Goal: Task Accomplishment & Management: Manage account settings

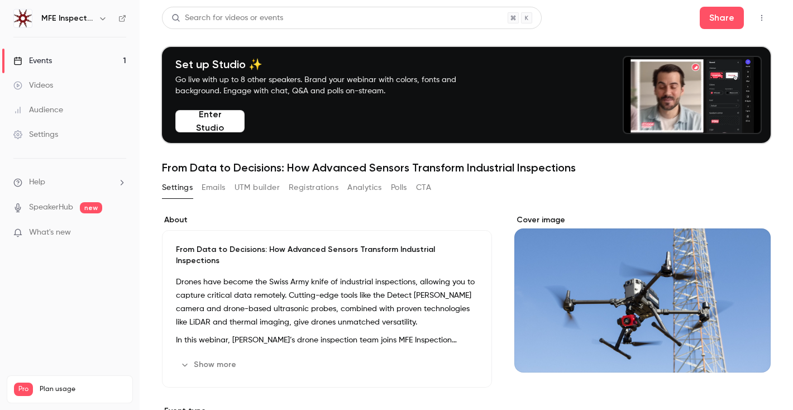
click at [643, 322] on div "Cover image" at bounding box center [642, 293] width 256 height 158
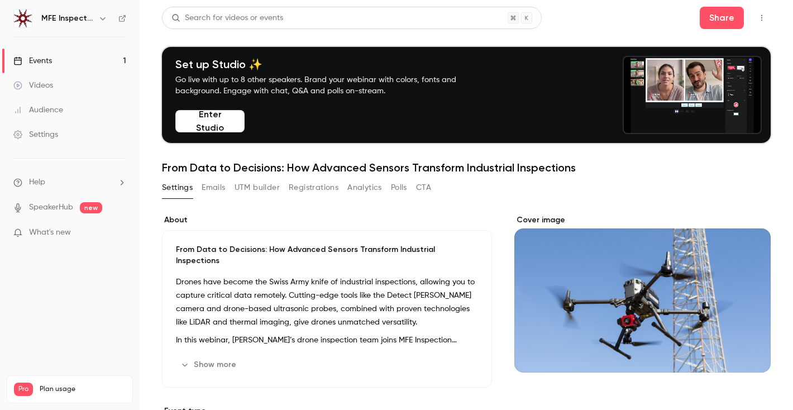
click at [0, 0] on input "Cover image" at bounding box center [0, 0] width 0 height 0
click at [432, 294] on p "Drones have become the Swiss Army knife of industrial inspections, allowing you…" at bounding box center [327, 302] width 302 height 54
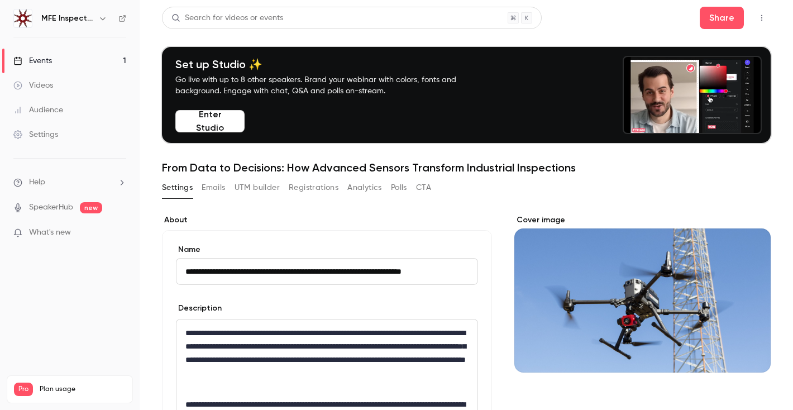
scroll to position [0, 3]
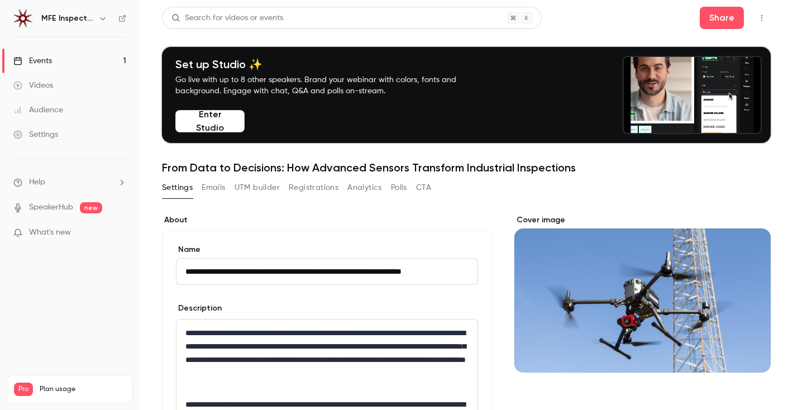
click at [590, 291] on div "Cover image" at bounding box center [642, 293] width 256 height 158
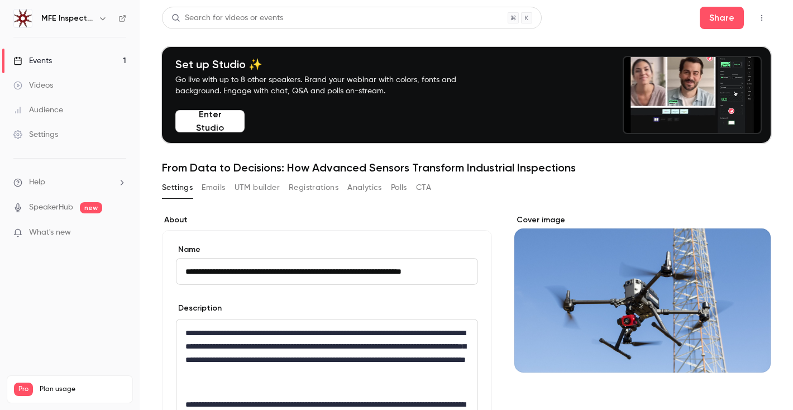
click at [0, 0] on input "Cover image" at bounding box center [0, 0] width 0 height 0
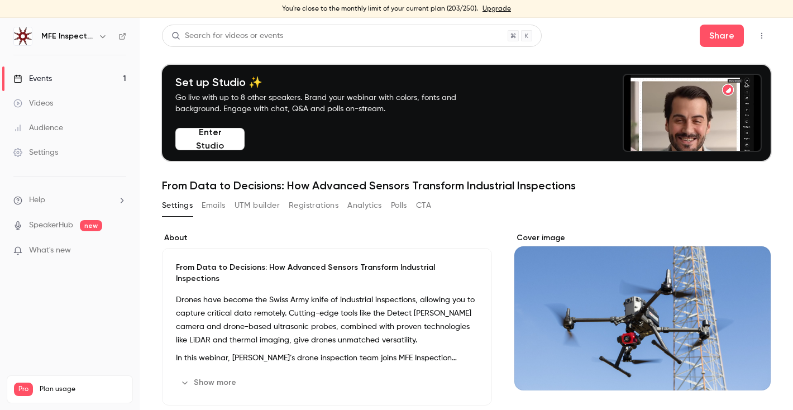
click at [769, 36] on button "button" at bounding box center [762, 36] width 18 height 18
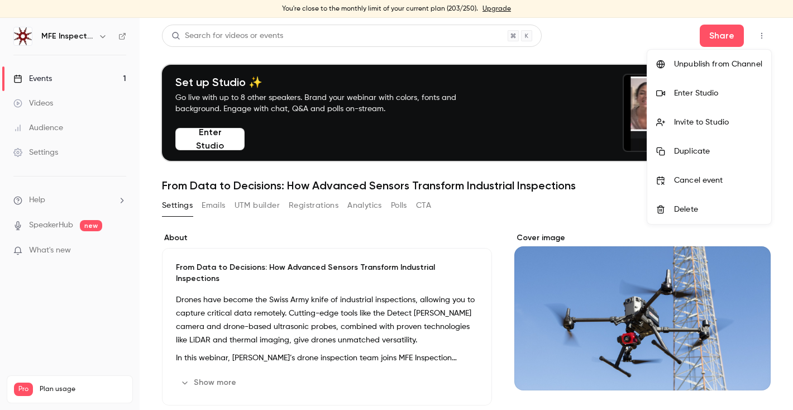
click at [701, 87] on li "Enter Studio" at bounding box center [709, 93] width 124 height 29
